Goal: Task Accomplishment & Management: Use online tool/utility

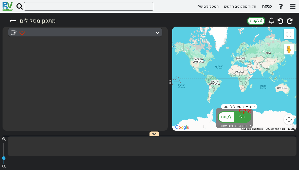
click at [270, 10] on link "כניסה" at bounding box center [266, 6] width 14 height 11
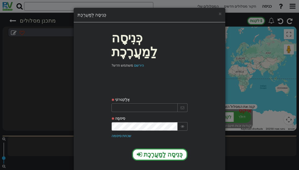
click at [128, 103] on input "text" at bounding box center [144, 107] width 66 height 9
type input "Itamar13198@gmail.com"
click at [148, 148] on button "כְּנִיסָה לַמַעֲרֶכֶת" at bounding box center [159, 154] width 55 height 12
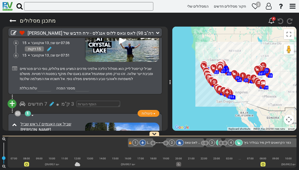
scroll to position [4677, 0]
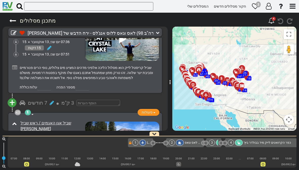
click at [65, 100] on font "3 ק"מ" at bounding box center [67, 103] width 13 height 6
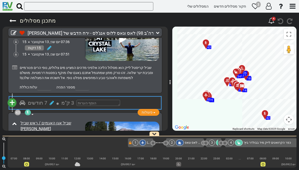
scroll to position [0, 3224]
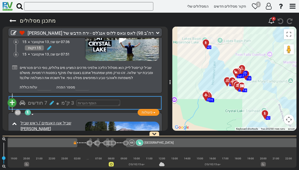
click at [13, 97] on font "+" at bounding box center [12, 103] width 6 height 12
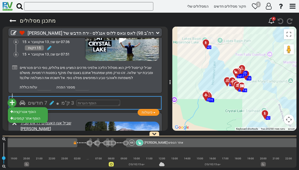
click at [26, 108] on li "הוסף אטרקציה" at bounding box center [28, 111] width 40 height 7
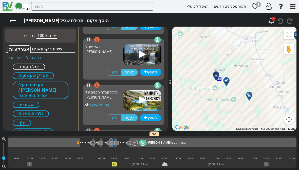
scroll to position [251, 0]
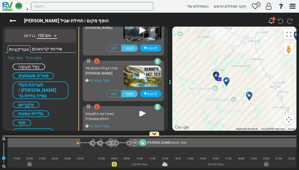
click at [93, 94] on div "לְהוֹסִיף לִפנֵי לְאַחַר" at bounding box center [123, 92] width 76 height 11
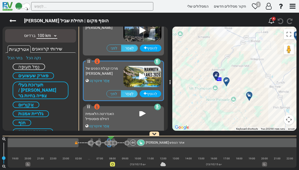
scroll to position [0, 3224]
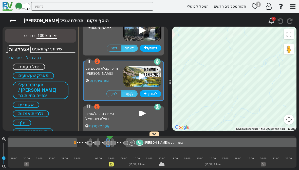
click at [121, 122] on div "האנדרטה הלאומית דווילס פוסטפייל אֲתַר אִינטֶרנֶט" at bounding box center [104, 119] width 38 height 20
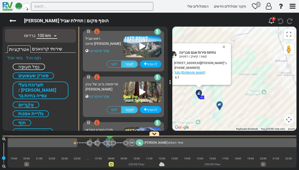
scroll to position [1913, 0]
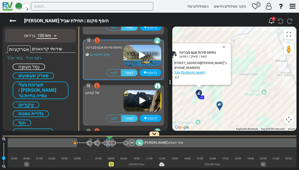
click at [228, 44] on button "לִסְגוֹר" at bounding box center [225, 46] width 6 height 7
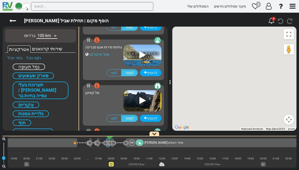
scroll to position [2505, 0]
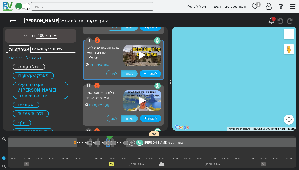
click at [118, 101] on div "תחילת שביל וואפאמה וראנצ'ריה לסתיו אֲתַר אִינטֶרנֶט" at bounding box center [104, 100] width 38 height 24
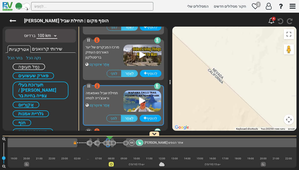
click at [290, 36] on button "הפעלה/כיבוי תצוגת מסך מלא" at bounding box center [289, 34] width 10 height 10
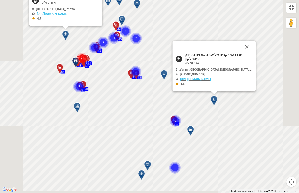
click at [247, 45] on button "Close" at bounding box center [247, 47] width 12 height 12
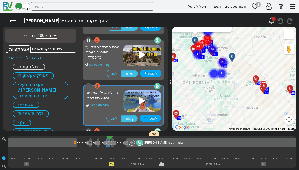
click at [45, 37] on select "10 ק"מ 50 ק"מ 100 ק"מ 250 ק"מ 500 ק"מ 1000 ק"מ" at bounding box center [46, 36] width 21 height 6
select select "number:250"
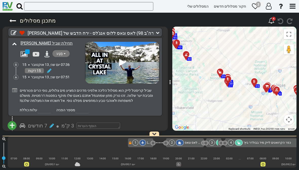
scroll to position [4654, 0]
click at [69, 123] on font "3 ק"מ" at bounding box center [67, 126] width 13 height 6
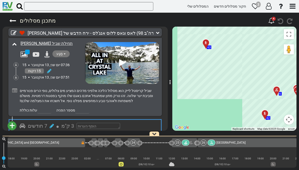
click at [13, 120] on font "+" at bounding box center [12, 126] width 6 height 12
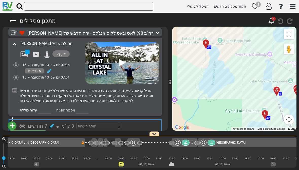
scroll to position [0, 3224]
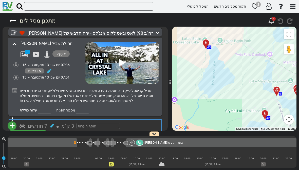
click at [37, 131] on li "הוסף אטרקציה" at bounding box center [28, 134] width 40 height 7
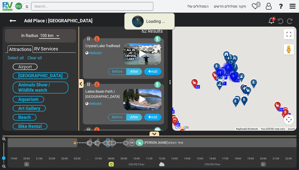
click at [59, 37] on select "10 km 50 km 100 km 250 km 500 km 1000 km" at bounding box center [49, 36] width 21 height 6
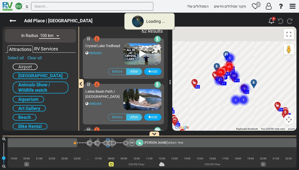
scroll to position [0, 3220]
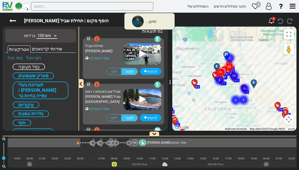
select select "number:250"
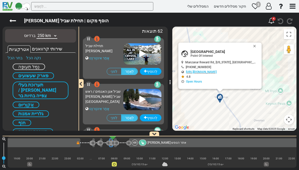
scroll to position [3280, 0]
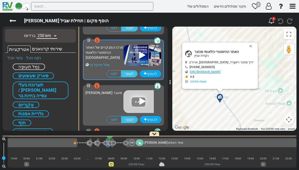
click at [248, 46] on button "לִסְגוֹר" at bounding box center [251, 46] width 6 height 7
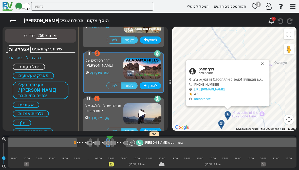
scroll to position [3462, 0]
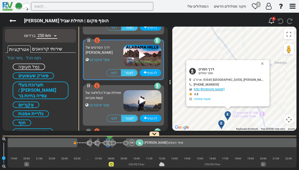
click at [260, 61] on button "לִסְגוֹר" at bounding box center [263, 63] width 6 height 7
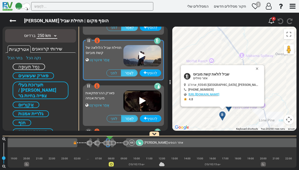
scroll to position [3508, 0]
click at [143, 55] on icon at bounding box center [142, 55] width 6 height 8
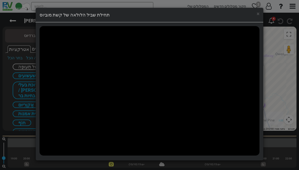
click at [255, 14] on h4 "תחילת שביל הלולאה של קשת מוביוס" at bounding box center [149, 15] width 220 height 7
click at [256, 15] on font "×" at bounding box center [257, 14] width 3 height 6
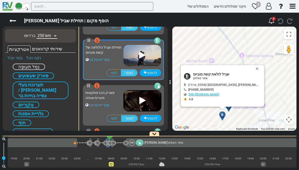
click at [255, 67] on button "לִסְגוֹר" at bounding box center [258, 68] width 6 height 7
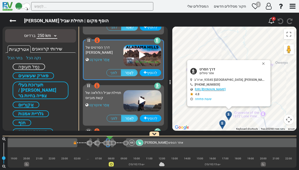
click at [141, 54] on icon at bounding box center [142, 55] width 6 height 8
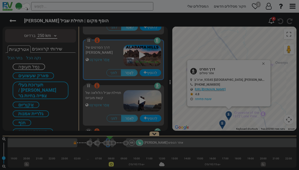
scroll to position [3462, 0]
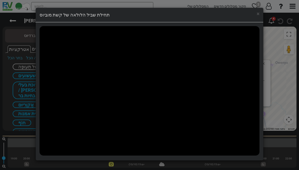
click at [258, 14] on font "×" at bounding box center [257, 14] width 3 height 6
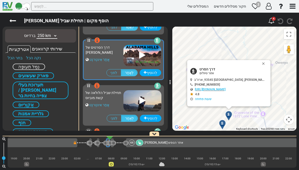
click at [261, 60] on button "לִסְגוֹר" at bounding box center [264, 63] width 6 height 7
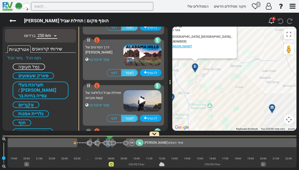
scroll to position [2505, 0]
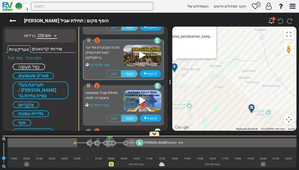
click at [139, 56] on icon at bounding box center [142, 55] width 6 height 8
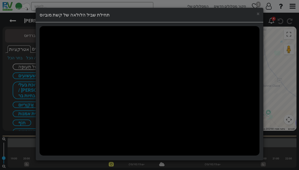
click at [257, 14] on font "×" at bounding box center [257, 14] width 3 height 6
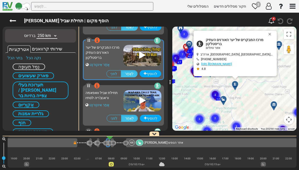
click at [269, 33] on button "לִסְגוֹר" at bounding box center [271, 34] width 6 height 7
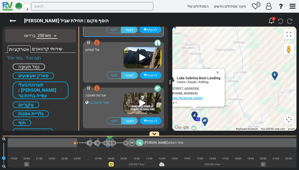
scroll to position [1913, 0]
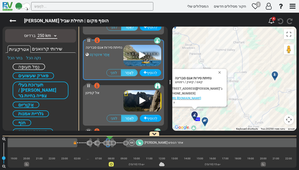
click at [224, 74] on button "לִסְגוֹר" at bounding box center [220, 72] width 6 height 7
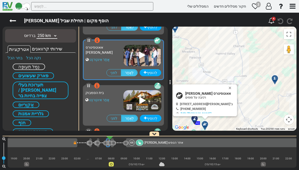
scroll to position [2232, 0]
click at [234, 90] on button "לִסְגוֹר" at bounding box center [231, 87] width 6 height 7
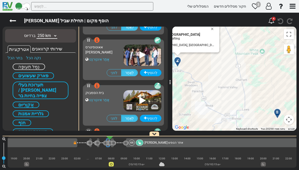
scroll to position [363, 0]
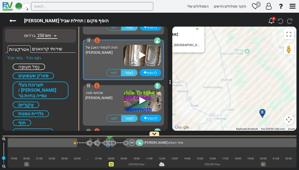
click at [140, 55] on icon at bounding box center [142, 55] width 6 height 8
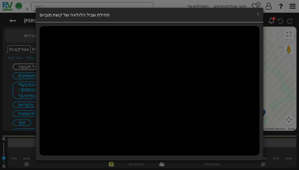
click at [258, 16] on font "×" at bounding box center [257, 14] width 3 height 6
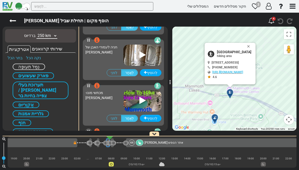
scroll to position [272, 0]
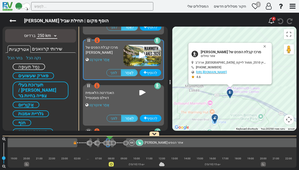
click at [263, 47] on button "לִסְגוֹר" at bounding box center [266, 46] width 6 height 7
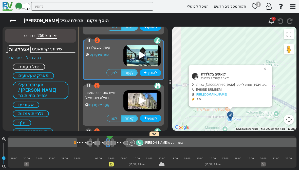
scroll to position [135, 0]
click at [265, 68] on button "לִסְגוֹר" at bounding box center [266, 68] width 6 height 7
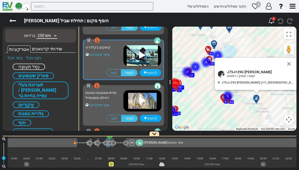
click at [283, 63] on button "לִסְגוֹר" at bounding box center [289, 64] width 12 height 12
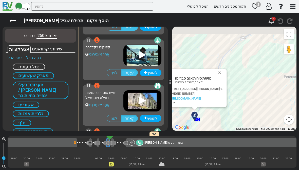
scroll to position [1913, 0]
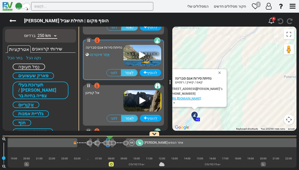
click at [224, 74] on button "לִסְגוֹר" at bounding box center [220, 72] width 6 height 7
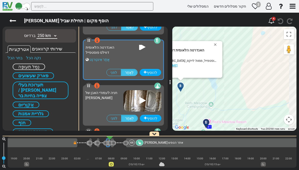
scroll to position [318, 0]
click at [216, 45] on button "לִסְגוֹר" at bounding box center [216, 44] width 6 height 7
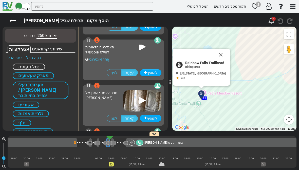
scroll to position [227, 0]
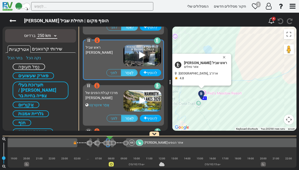
click at [222, 54] on button "לִסְגוֹר" at bounding box center [225, 57] width 6 height 7
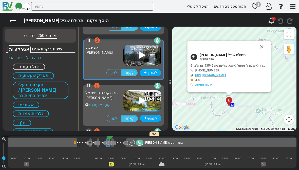
click at [262, 44] on button "לִסְגוֹר" at bounding box center [261, 47] width 12 height 12
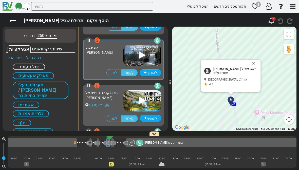
click at [251, 63] on button "לִסְגוֹר" at bounding box center [254, 63] width 6 height 7
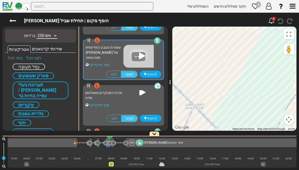
scroll to position [819, 0]
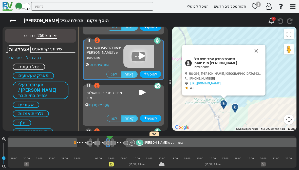
click at [253, 54] on button "Close" at bounding box center [256, 51] width 12 height 12
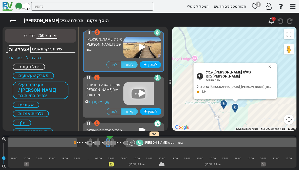
scroll to position [773, 0]
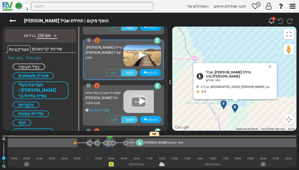
click at [268, 68] on button "לִסְגוֹר" at bounding box center [271, 66] width 6 height 7
